Goal: Information Seeking & Learning: Learn about a topic

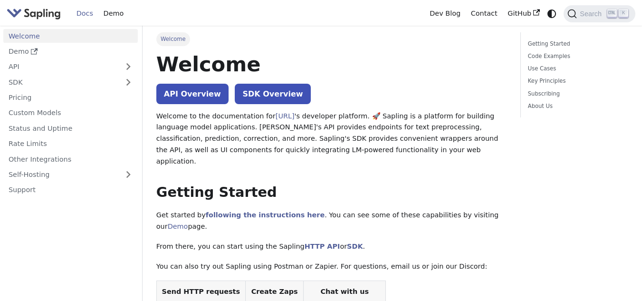
click at [76, 36] on link "Welcome" at bounding box center [70, 36] width 134 height 14
click at [189, 100] on link "API Overview" at bounding box center [192, 94] width 72 height 20
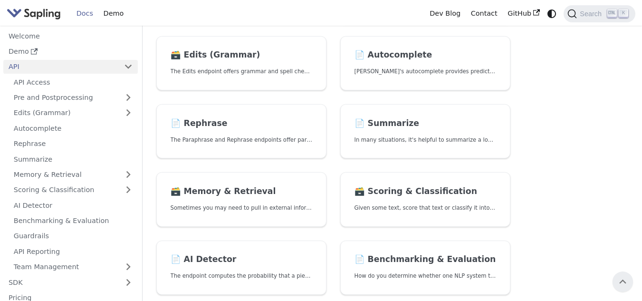
scroll to position [143, 0]
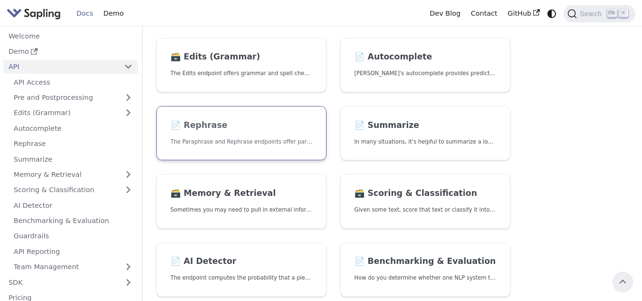
click at [210, 143] on p "The Paraphrase and Rephrase endpoints offer paraphrasing for particular styles." at bounding box center [242, 141] width 142 height 9
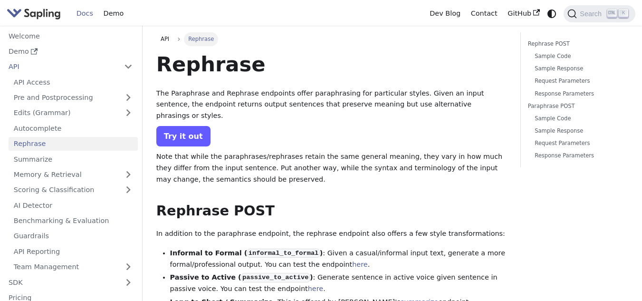
click at [170, 126] on link "Try it out" at bounding box center [183, 136] width 54 height 20
